Goal: Information Seeking & Learning: Learn about a topic

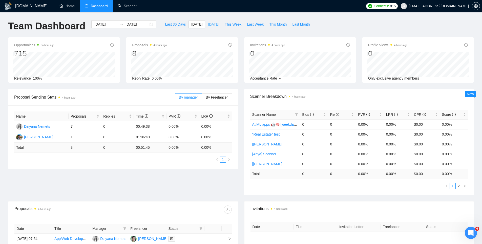
click at [205, 27] on button "[DATE]" at bounding box center [213, 24] width 17 height 8
type input "2025-09-08"
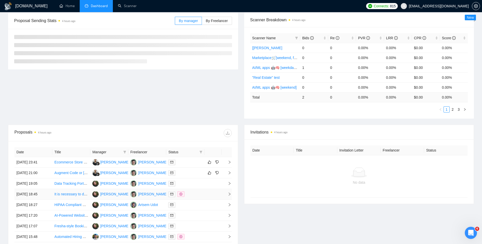
scroll to position [157, 0]
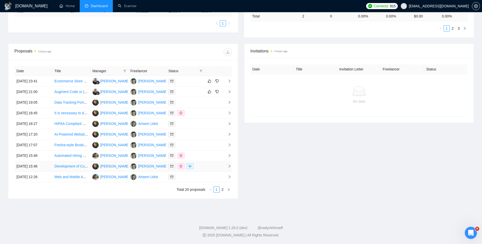
click at [209, 165] on td at bounding box center [213, 166] width 17 height 11
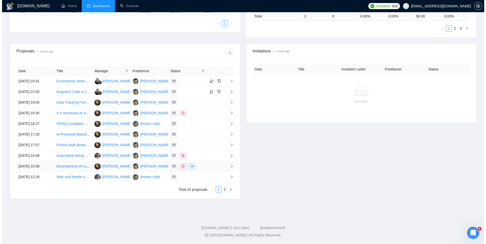
scroll to position [134, 0]
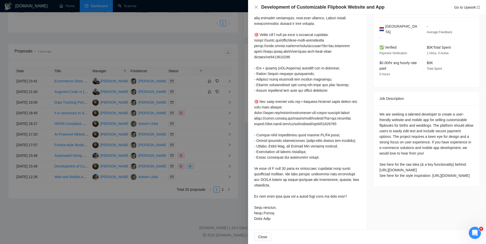
click at [221, 133] on div at bounding box center [243, 122] width 486 height 244
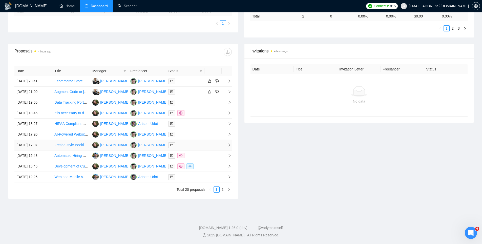
click at [197, 144] on div at bounding box center [185, 145] width 34 height 6
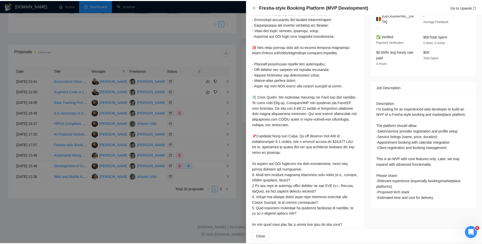
scroll to position [185, 0]
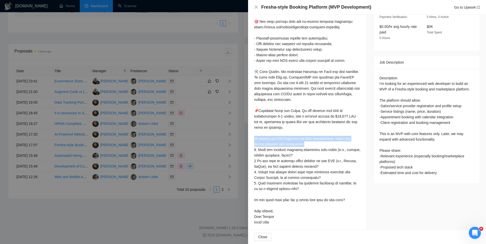
drag, startPoint x: 293, startPoint y: 150, endPoint x: 250, endPoint y: 144, distance: 43.0
click at [250, 144] on div "Cover Letter" at bounding box center [307, 80] width 119 height 305
copy div "ilor the MVP according to your expectations, could you please clarify the follo…"
click at [255, 115] on div at bounding box center [307, 85] width 107 height 278
copy div "im"
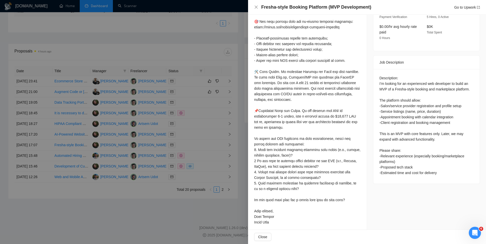
click at [198, 64] on div at bounding box center [243, 122] width 486 height 244
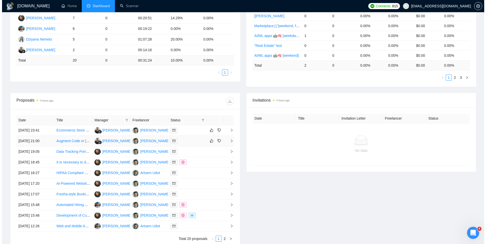
scroll to position [157, 0]
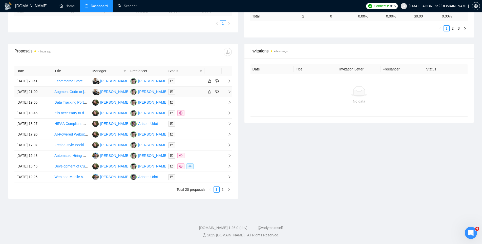
click at [190, 90] on div at bounding box center [185, 92] width 34 height 6
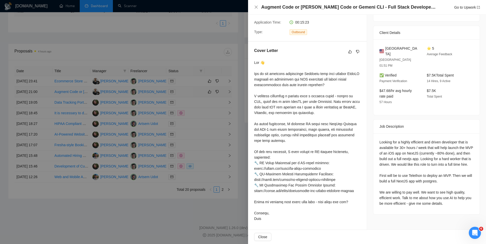
scroll to position [100, 0]
click at [221, 83] on div at bounding box center [243, 122] width 486 height 244
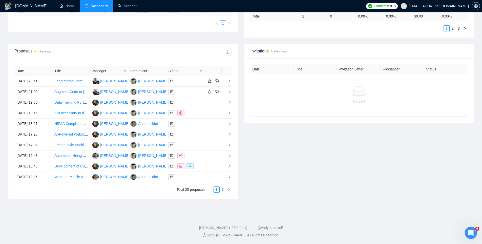
click at [186, 70] on span "Status" at bounding box center [182, 71] width 29 height 6
click at [201, 71] on icon "filter" at bounding box center [200, 70] width 3 height 3
click at [192, 60] on div "Proposals 4 hours ago" at bounding box center [122, 52] width 217 height 16
click at [202, 71] on icon "filter" at bounding box center [200, 70] width 3 height 3
click at [189, 60] on div "Date Title Manager Freelancer Status 08 Sep, 2025 23:41 Ecommerce Store Setup f…" at bounding box center [123, 129] width 230 height 138
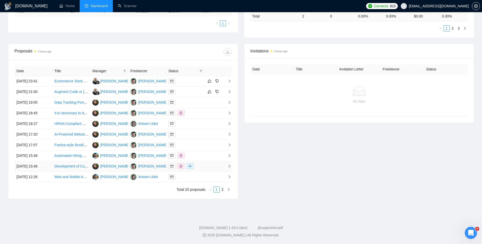
click at [208, 167] on td at bounding box center [213, 166] width 17 height 11
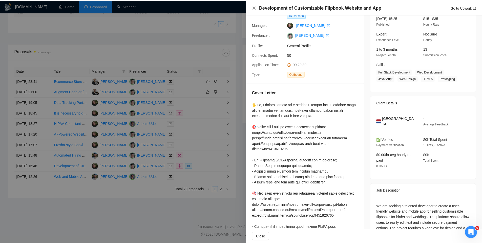
scroll to position [134, 0]
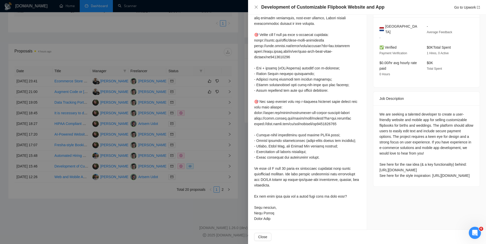
click at [180, 124] on div at bounding box center [243, 122] width 486 height 244
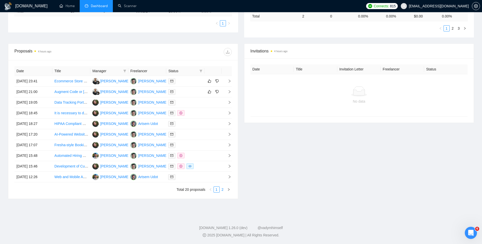
click at [221, 190] on link "2" at bounding box center [223, 190] width 6 height 6
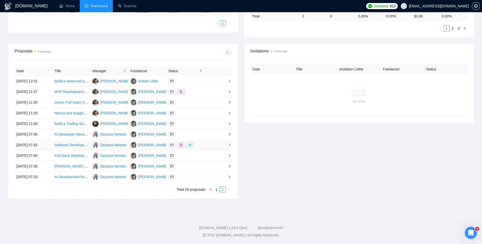
click at [205, 144] on td at bounding box center [213, 145] width 17 height 11
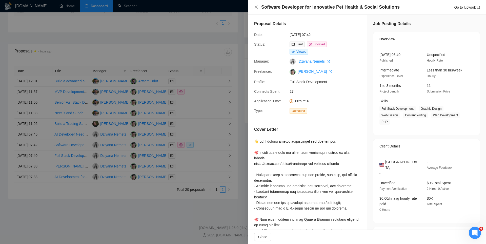
click at [213, 81] on div at bounding box center [243, 122] width 486 height 244
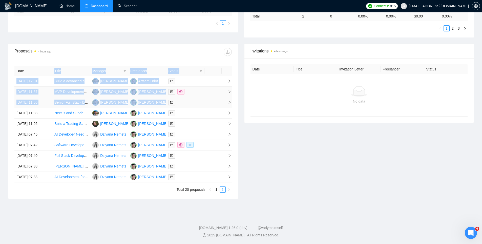
drag, startPoint x: 90, startPoint y: 72, endPoint x: 204, endPoint y: 102, distance: 117.5
click at [199, 100] on table "Date Title Manager Freelancer Status 08 Sep, 2025 12:01 Build a advanced app wi…" at bounding box center [122, 124] width 217 height 116
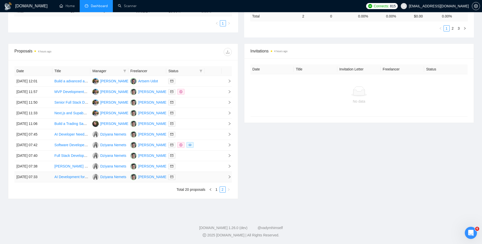
click at [203, 178] on td at bounding box center [185, 177] width 38 height 11
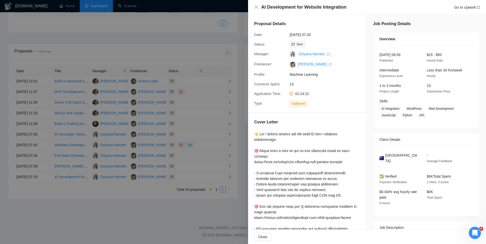
drag, startPoint x: 107, startPoint y: 140, endPoint x: 118, endPoint y: 146, distance: 13.0
click at [107, 141] on div at bounding box center [243, 122] width 486 height 244
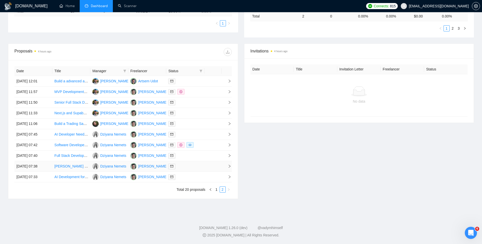
click at [190, 168] on div at bounding box center [185, 166] width 34 height 6
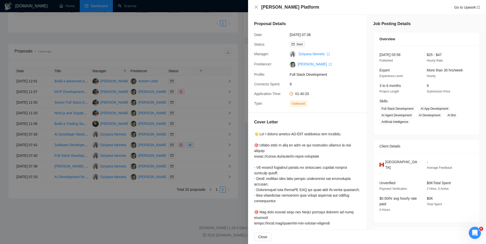
click at [194, 163] on div at bounding box center [243, 122] width 486 height 244
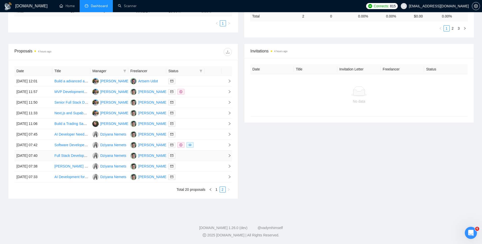
click at [198, 157] on div at bounding box center [185, 156] width 34 height 6
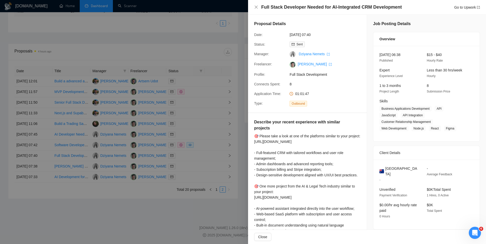
click at [203, 150] on div at bounding box center [243, 122] width 486 height 244
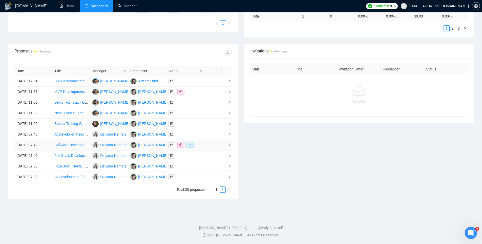
click at [207, 146] on td at bounding box center [213, 145] width 17 height 11
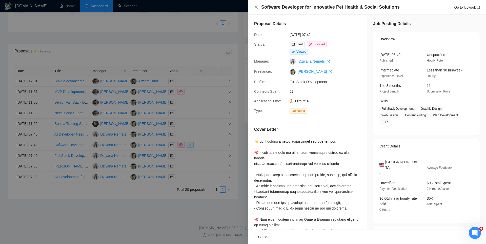
click at [207, 146] on div at bounding box center [243, 122] width 486 height 244
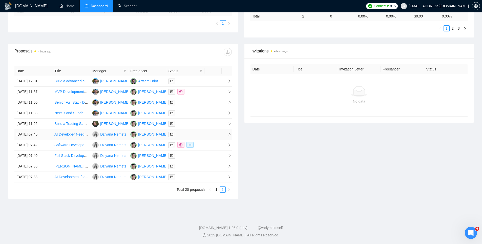
click at [197, 136] on div at bounding box center [185, 134] width 34 height 6
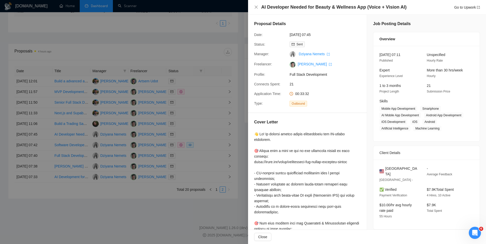
click at [195, 129] on div at bounding box center [243, 122] width 486 height 244
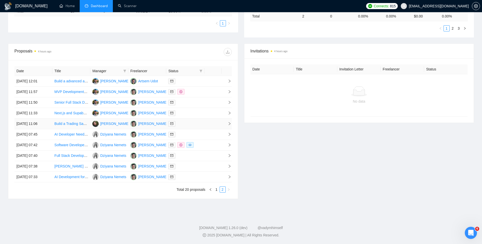
click at [204, 123] on td at bounding box center [185, 123] width 38 height 11
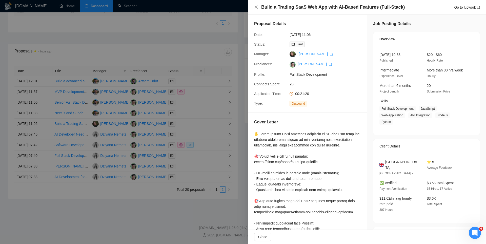
click at [200, 111] on div at bounding box center [243, 122] width 486 height 244
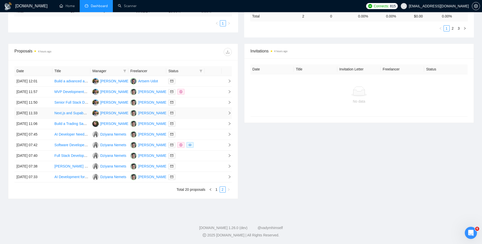
click at [191, 113] on div at bounding box center [185, 113] width 34 height 6
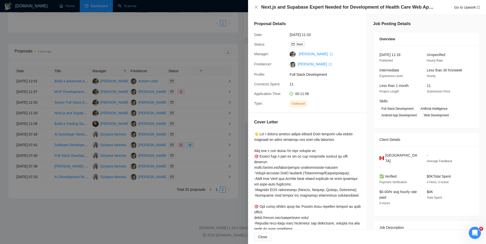
click at [191, 113] on div at bounding box center [243, 122] width 486 height 244
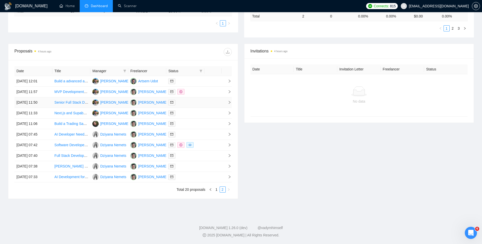
click at [188, 102] on div at bounding box center [185, 102] width 34 height 6
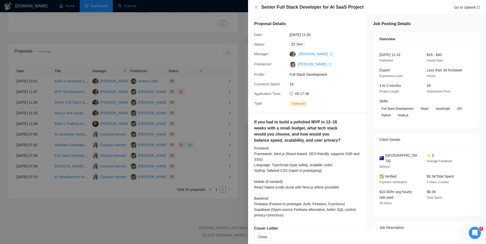
click at [195, 99] on div at bounding box center [243, 122] width 486 height 244
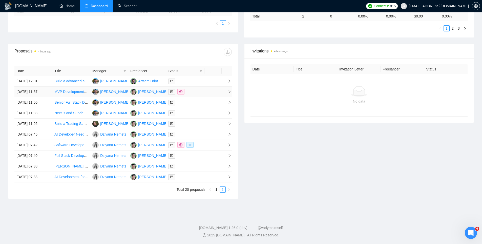
click at [192, 92] on div at bounding box center [185, 92] width 34 height 6
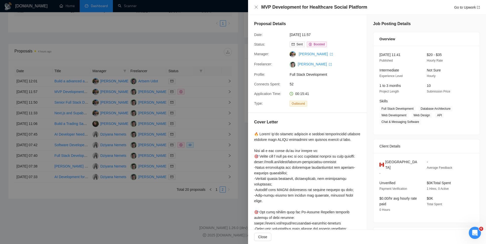
click at [195, 91] on div at bounding box center [243, 122] width 486 height 244
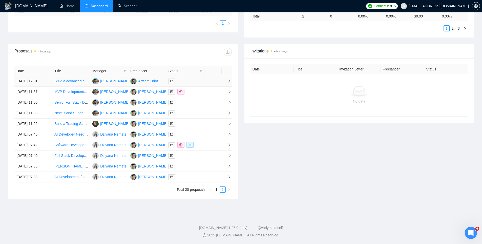
click at [191, 80] on div at bounding box center [185, 81] width 34 height 6
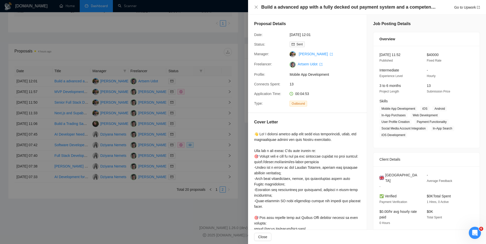
click at [208, 114] on div at bounding box center [243, 122] width 486 height 244
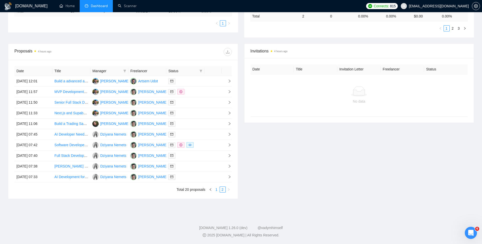
click at [215, 189] on link "1" at bounding box center [217, 190] width 6 height 6
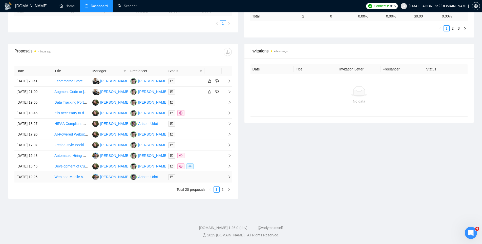
click at [204, 176] on td at bounding box center [185, 177] width 38 height 11
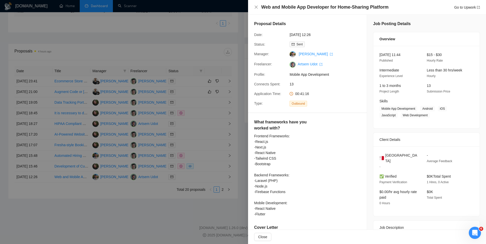
click at [202, 161] on div at bounding box center [243, 122] width 486 height 244
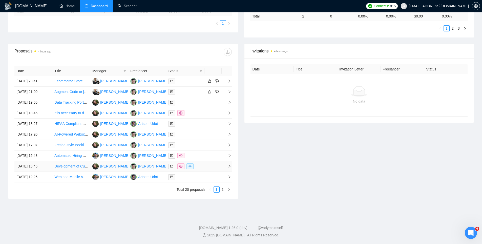
click at [202, 166] on div at bounding box center [185, 166] width 34 height 6
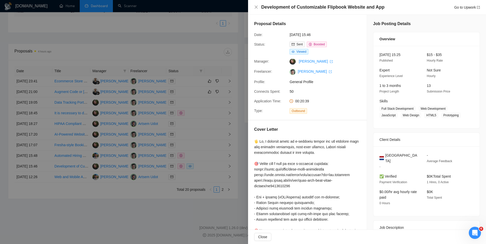
click at [204, 136] on div at bounding box center [243, 122] width 486 height 244
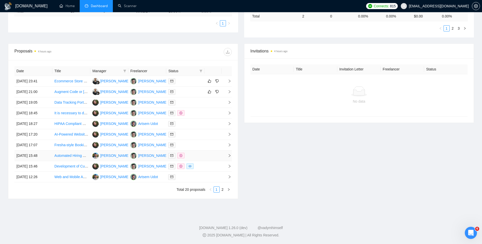
click at [199, 157] on div at bounding box center [185, 156] width 34 height 6
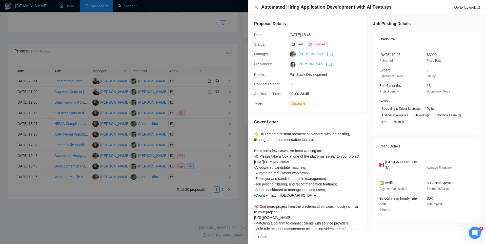
click at [205, 148] on div at bounding box center [243, 122] width 486 height 244
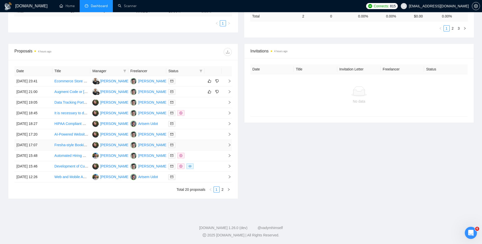
click at [200, 143] on div at bounding box center [185, 145] width 34 height 6
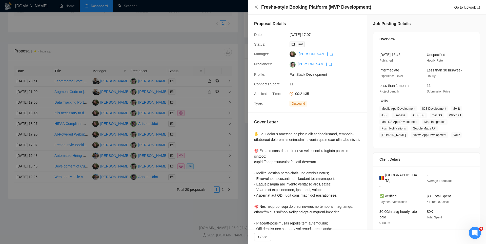
click at [200, 143] on div at bounding box center [243, 122] width 486 height 244
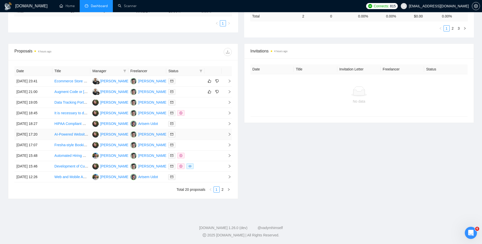
click at [196, 137] on td at bounding box center [185, 134] width 38 height 11
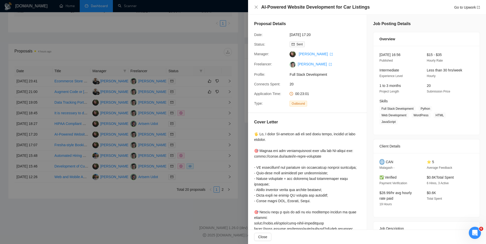
click at [195, 133] on div at bounding box center [243, 122] width 486 height 244
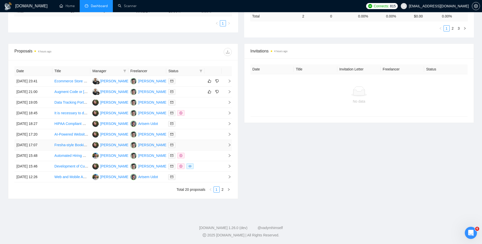
click at [193, 143] on div at bounding box center [185, 145] width 34 height 6
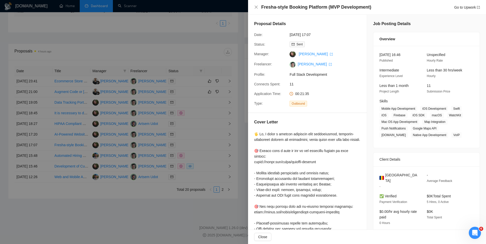
click at [193, 132] on div at bounding box center [243, 122] width 486 height 244
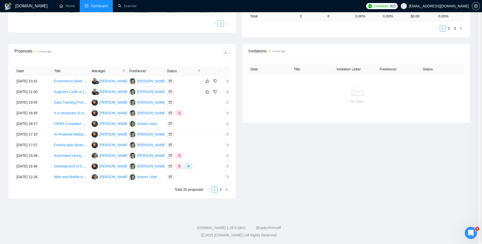
click at [193, 132] on div at bounding box center [184, 134] width 34 height 6
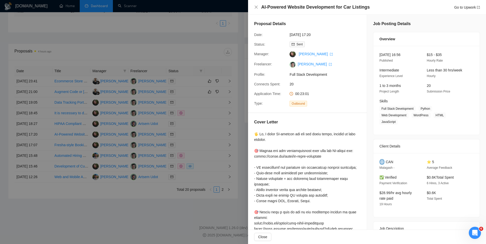
click at [193, 132] on div at bounding box center [243, 122] width 486 height 244
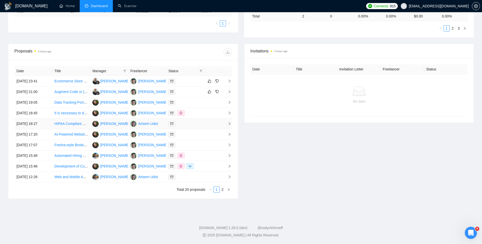
click at [195, 124] on div at bounding box center [185, 124] width 34 height 6
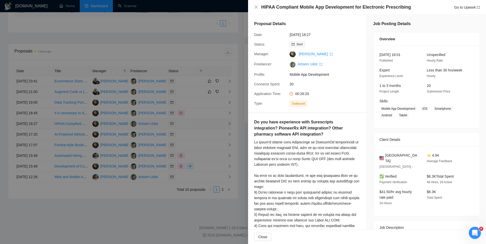
click at [195, 124] on div at bounding box center [243, 122] width 486 height 244
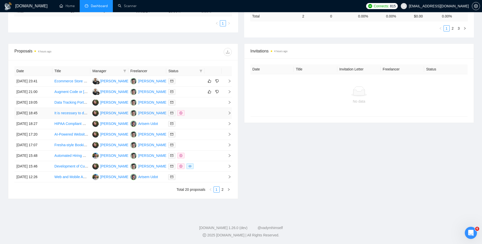
click at [194, 117] on td at bounding box center [185, 113] width 38 height 11
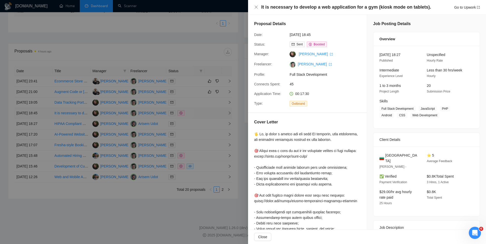
click at [194, 117] on div at bounding box center [243, 122] width 486 height 244
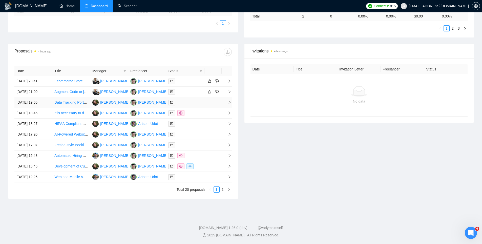
click at [190, 103] on div at bounding box center [185, 102] width 34 height 6
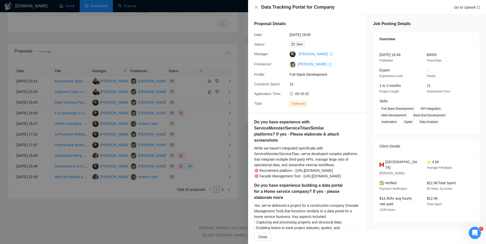
click at [192, 85] on div at bounding box center [243, 122] width 486 height 244
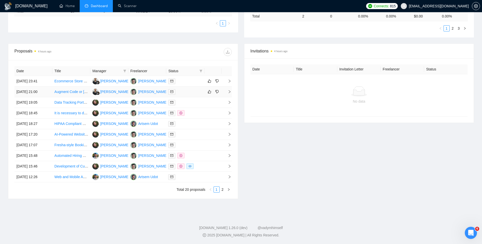
click at [191, 90] on div at bounding box center [185, 92] width 34 height 6
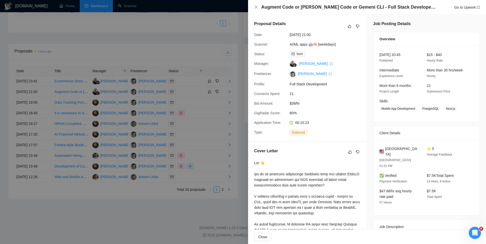
click at [185, 88] on div at bounding box center [243, 122] width 486 height 244
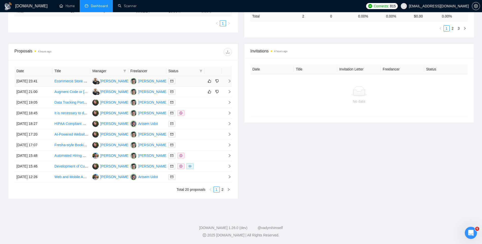
click at [185, 83] on div at bounding box center [185, 81] width 34 height 6
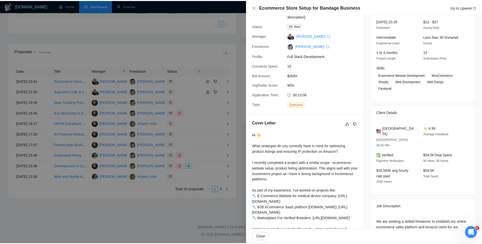
scroll to position [81, 0]
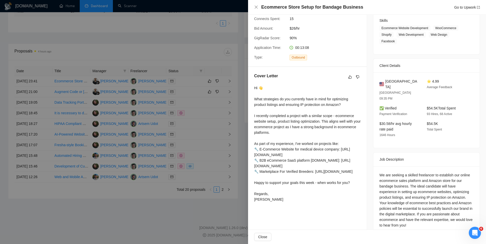
click at [183, 57] on div at bounding box center [243, 122] width 486 height 244
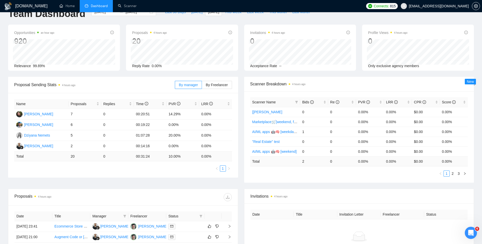
scroll to position [0, 0]
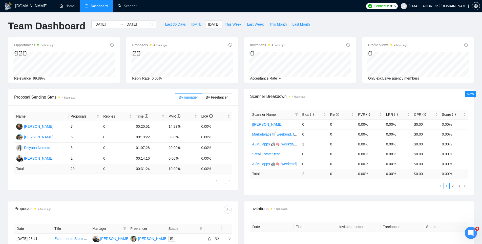
click at [191, 23] on span "[DATE]" at bounding box center [196, 25] width 11 height 6
type input "[DATE]"
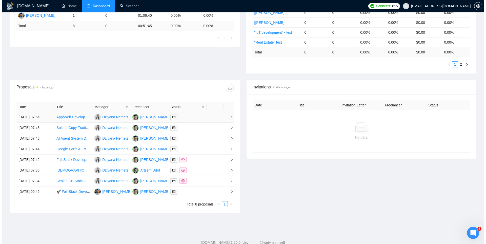
scroll to position [134, 0]
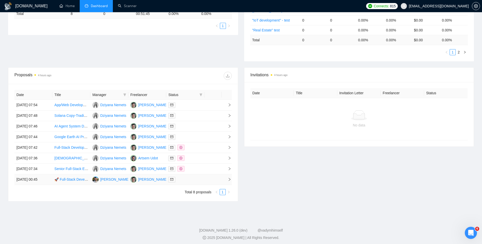
click at [211, 177] on td at bounding box center [213, 179] width 17 height 11
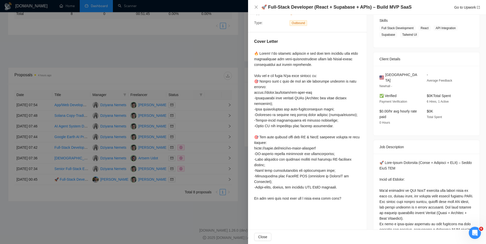
click at [208, 172] on div at bounding box center [243, 122] width 486 height 244
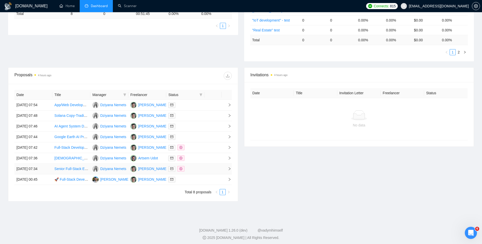
click at [198, 168] on div at bounding box center [185, 169] width 34 height 6
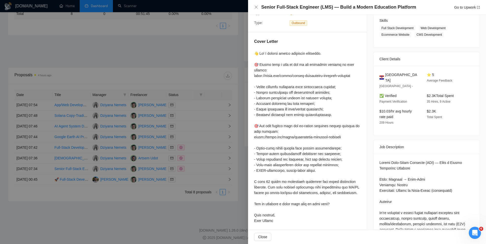
click at [196, 134] on div at bounding box center [243, 122] width 486 height 244
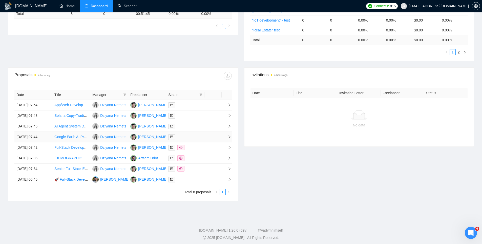
click at [189, 138] on div at bounding box center [185, 137] width 34 height 6
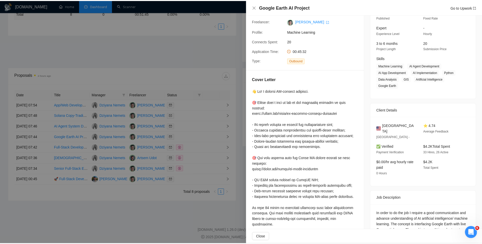
scroll to position [0, 0]
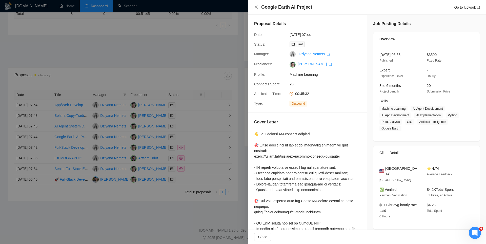
drag, startPoint x: 179, startPoint y: 74, endPoint x: 178, endPoint y: 77, distance: 3.7
click at [179, 74] on div at bounding box center [243, 122] width 486 height 244
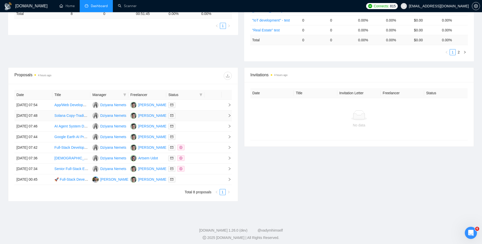
click at [189, 116] on div at bounding box center [185, 116] width 34 height 6
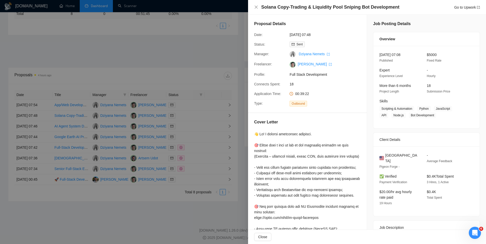
click at [176, 58] on div at bounding box center [243, 122] width 486 height 244
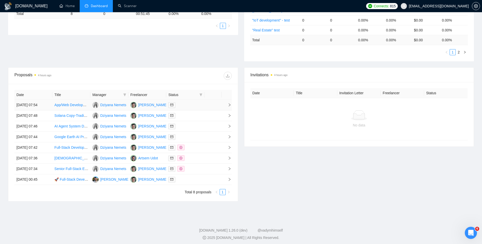
click at [191, 106] on div at bounding box center [185, 105] width 34 height 6
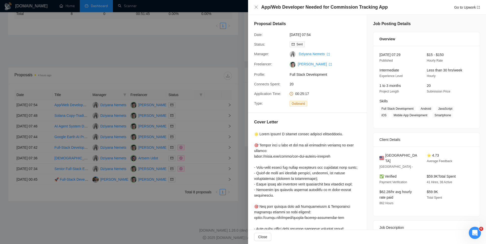
click at [180, 60] on div at bounding box center [243, 122] width 486 height 244
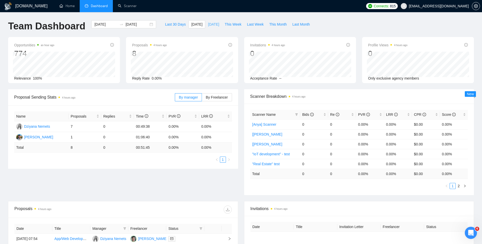
click at [208, 22] on span "[DATE]" at bounding box center [213, 25] width 11 height 6
type input "2025-09-08"
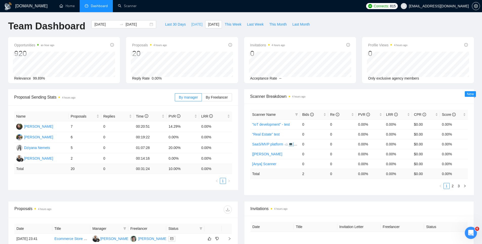
click at [193, 24] on span "[DATE]" at bounding box center [196, 25] width 11 height 6
type input "[DATE]"
